Goal: Task Accomplishment & Management: Manage account settings

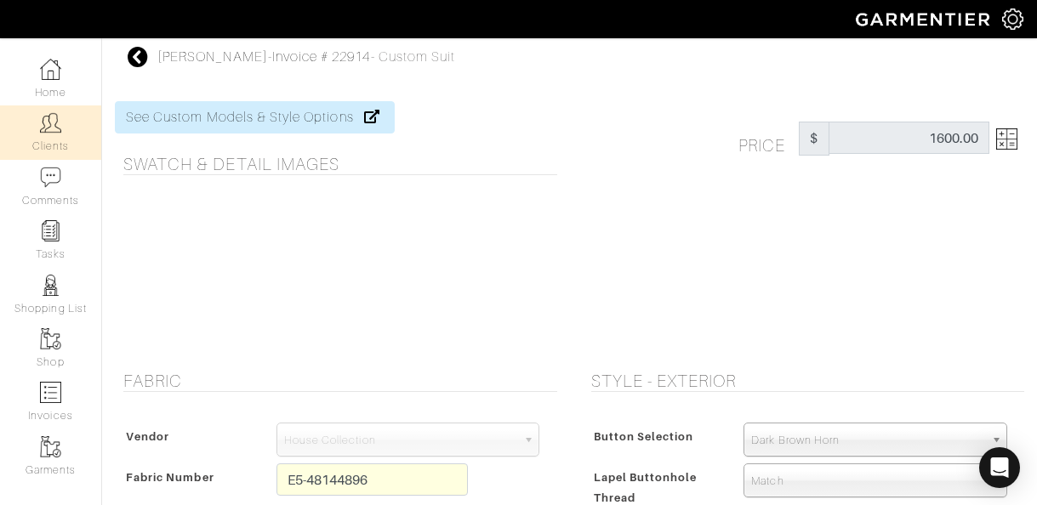
click at [48, 133] on img at bounding box center [50, 122] width 21 height 21
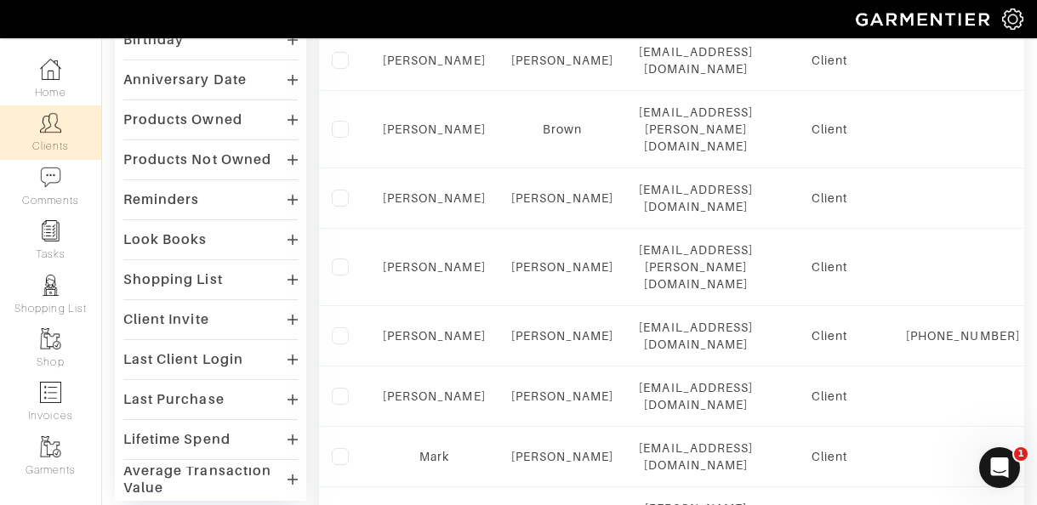
scroll to position [319, 0]
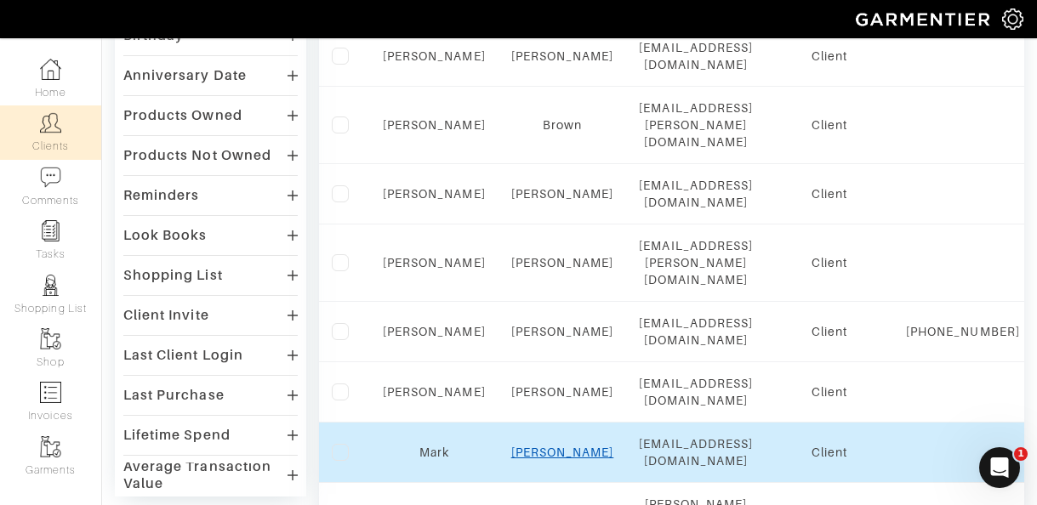
click at [549, 446] on link "Cassata" at bounding box center [562, 453] width 103 height 14
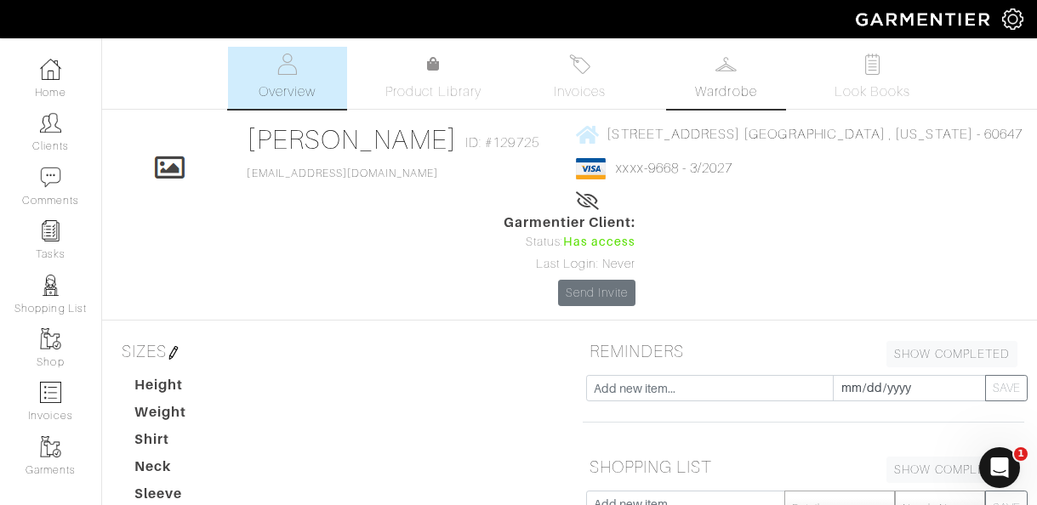
click at [699, 88] on span "Wardrobe" at bounding box center [725, 92] width 61 height 20
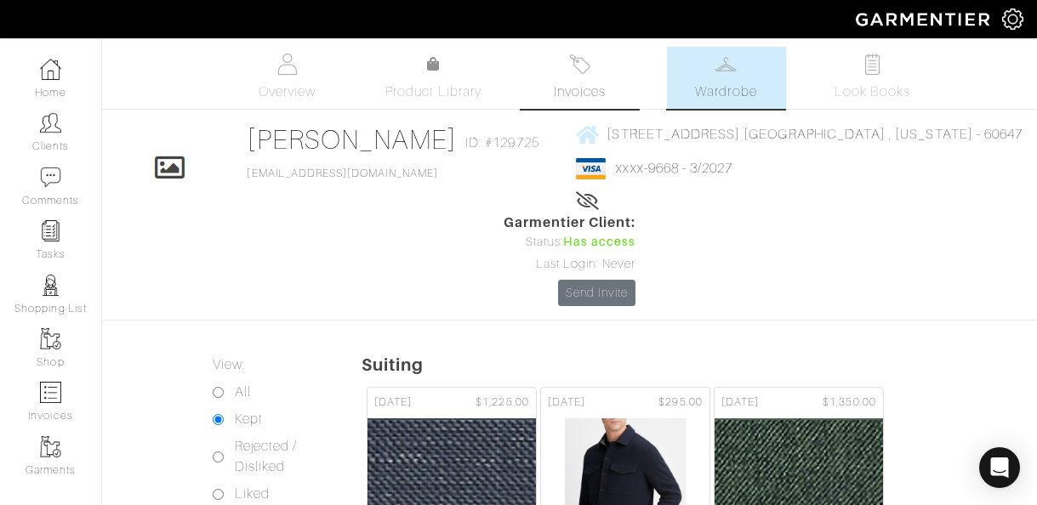
click at [577, 90] on span "Invoices" at bounding box center [580, 92] width 52 height 20
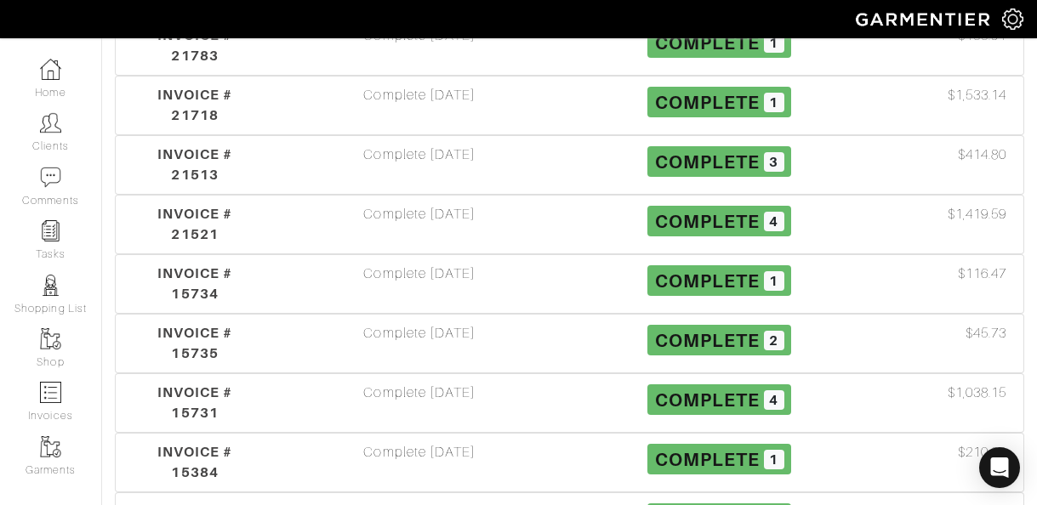
scroll to position [992, 0]
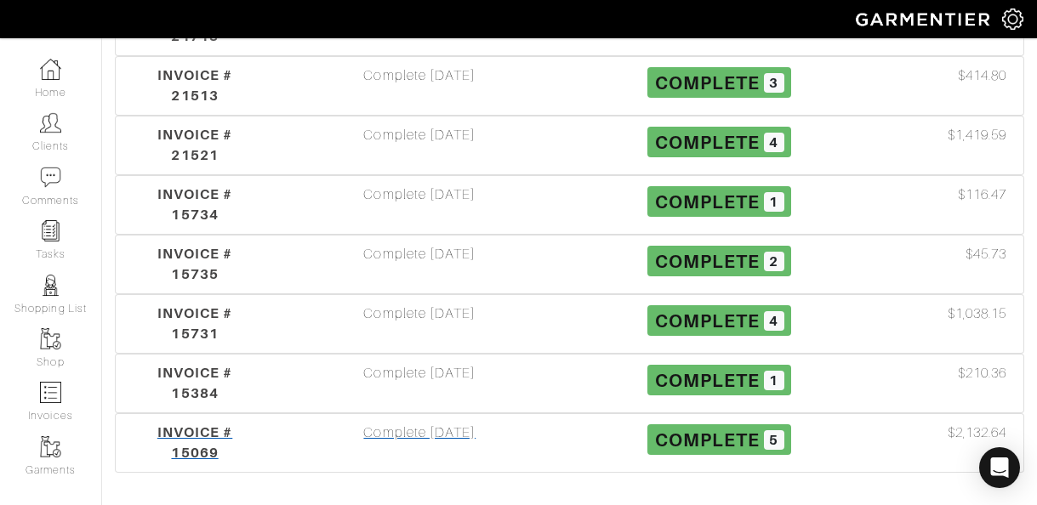
click at [401, 423] on div "Complete [DATE]" at bounding box center [419, 443] width 299 height 41
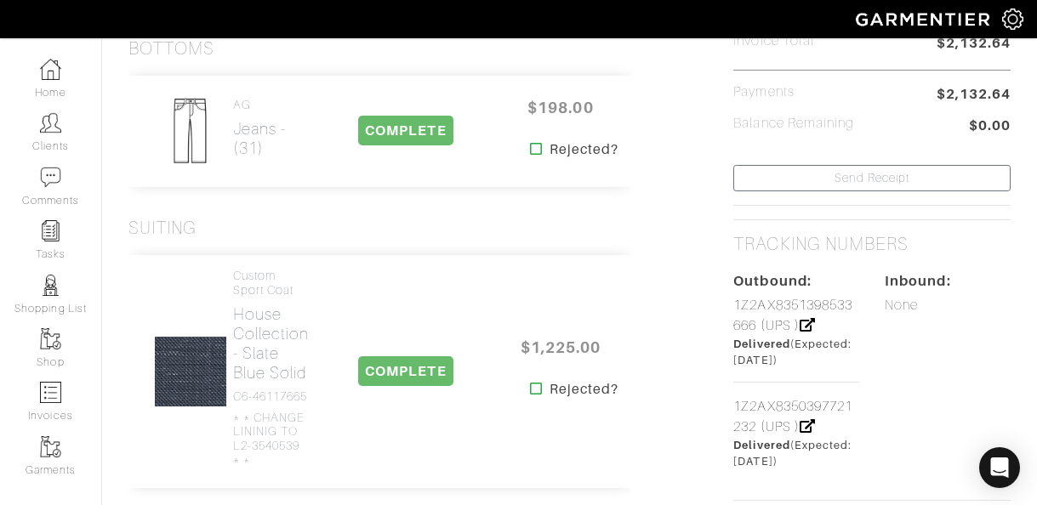
scroll to position [604, 0]
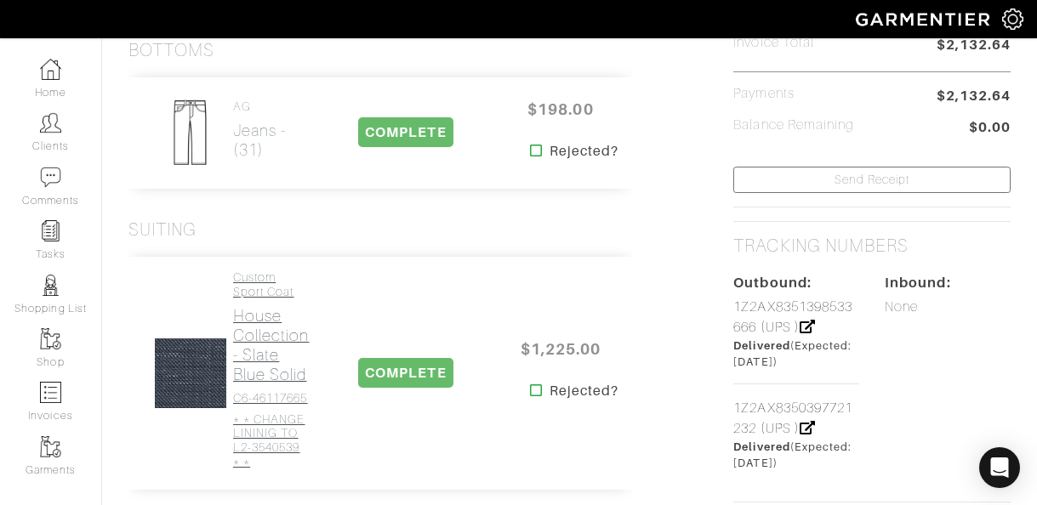
click at [271, 344] on h2 "House Collection - Slate Blue Solid" at bounding box center [271, 345] width 77 height 78
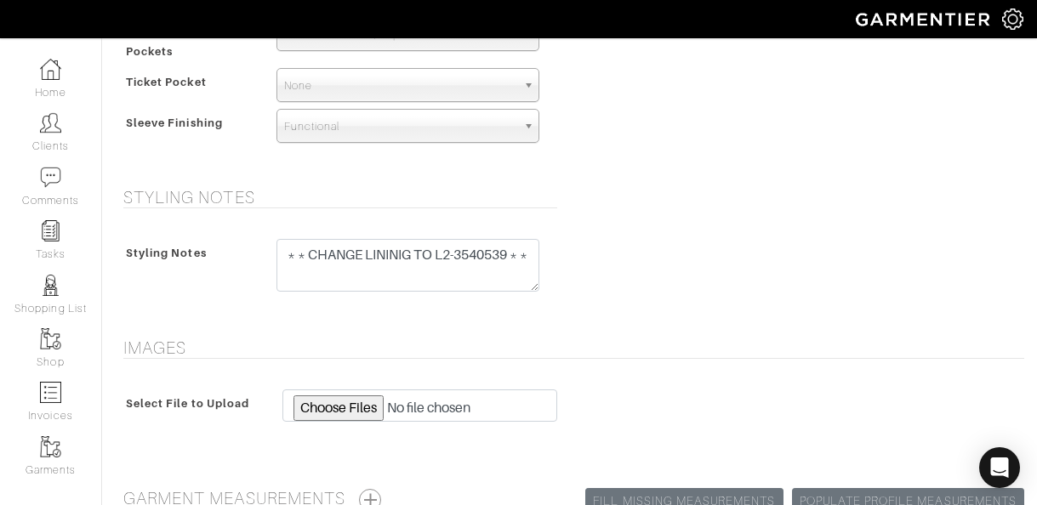
scroll to position [1444, 0]
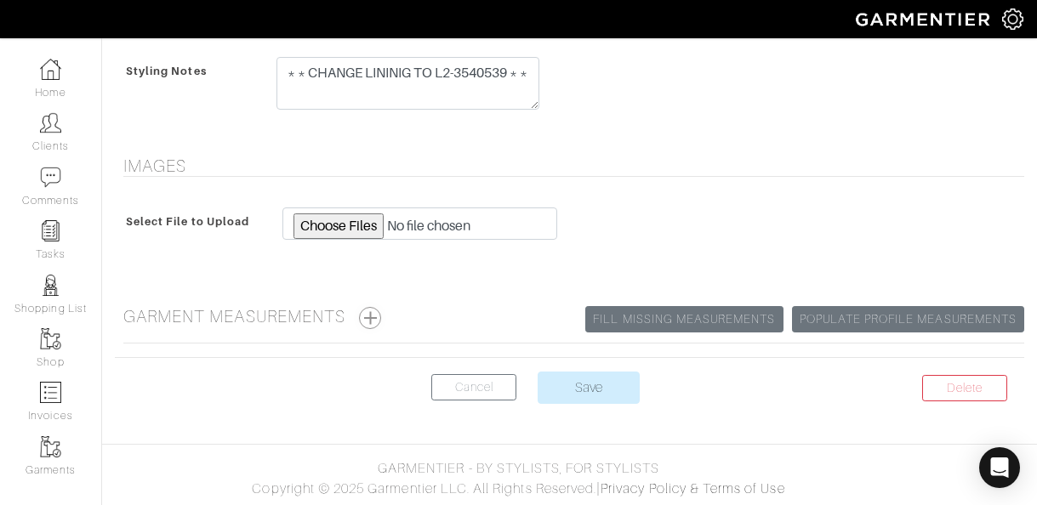
click at [379, 314] on button "button" at bounding box center [370, 318] width 22 height 22
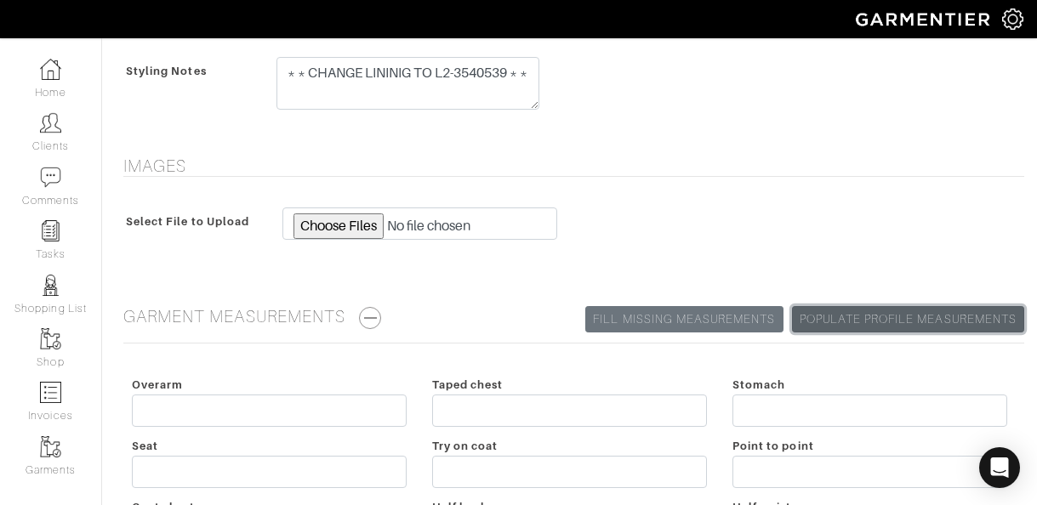
click at [833, 314] on link "Populate Profile Measurements" at bounding box center [908, 319] width 232 height 26
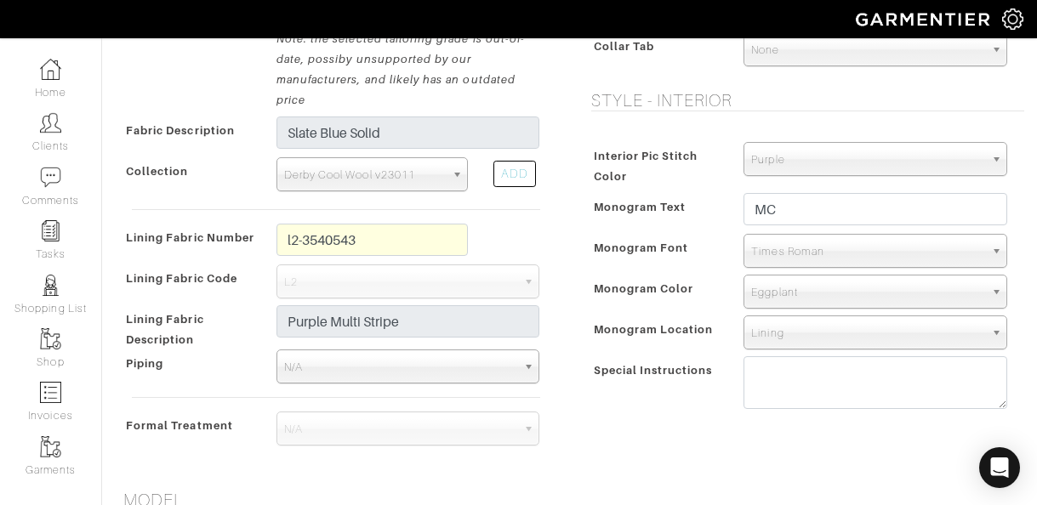
scroll to position [1444, 0]
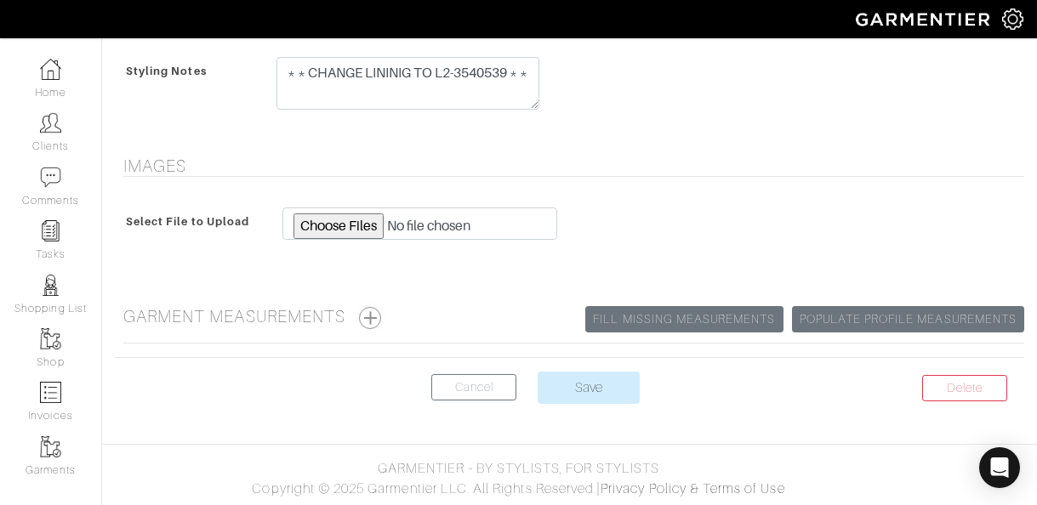
click at [375, 313] on button "button" at bounding box center [370, 318] width 22 height 22
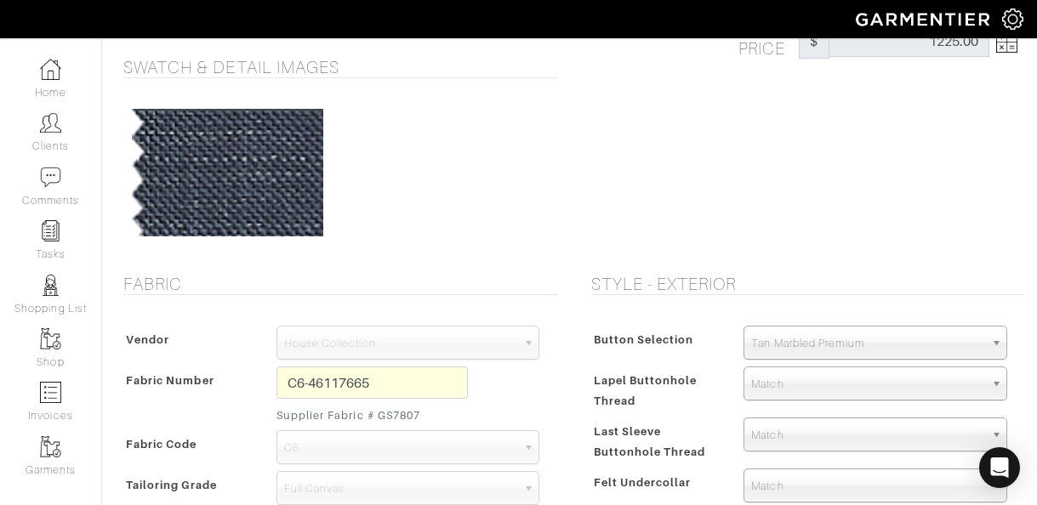
scroll to position [0, 0]
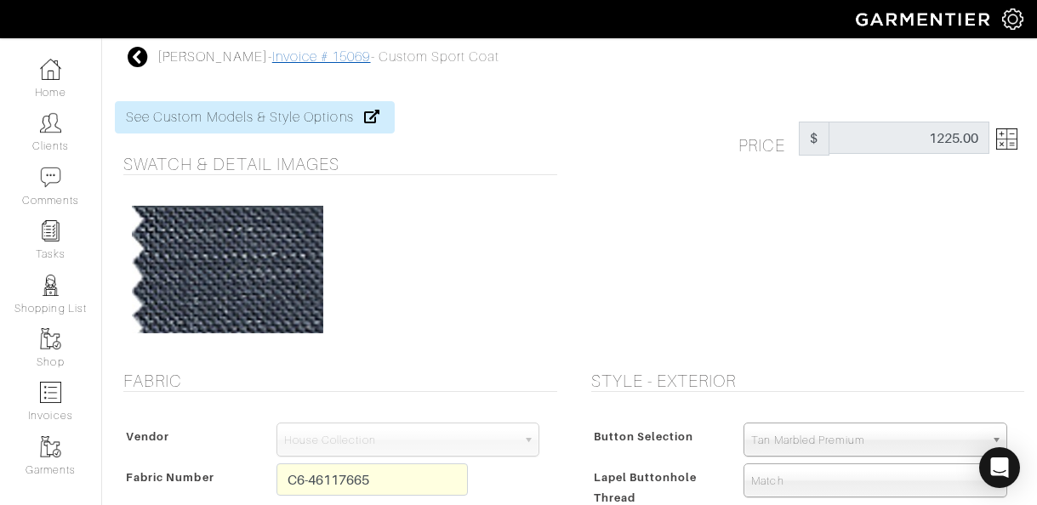
click at [272, 55] on link "Invoice # 15069" at bounding box center [321, 56] width 99 height 15
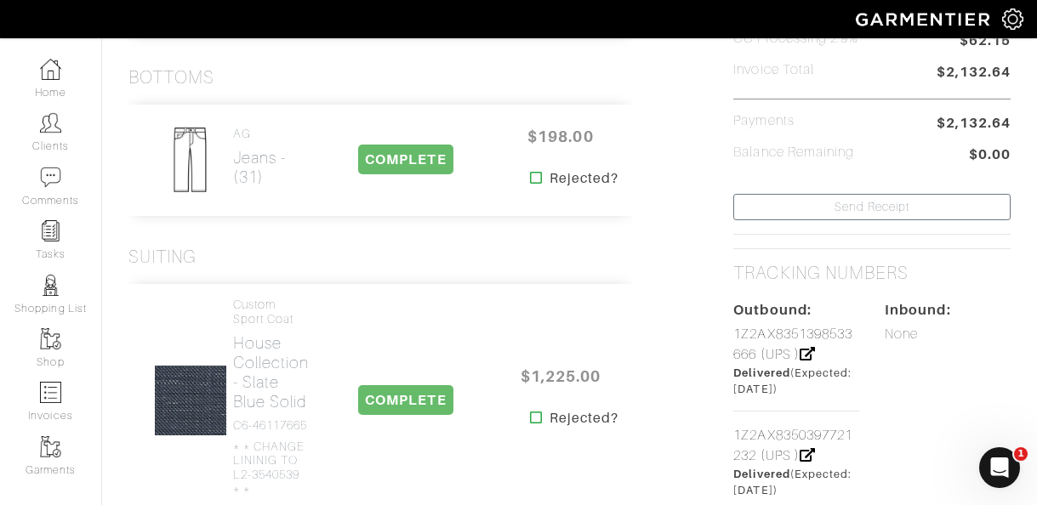
scroll to position [583, 0]
